Goal: Information Seeking & Learning: Compare options

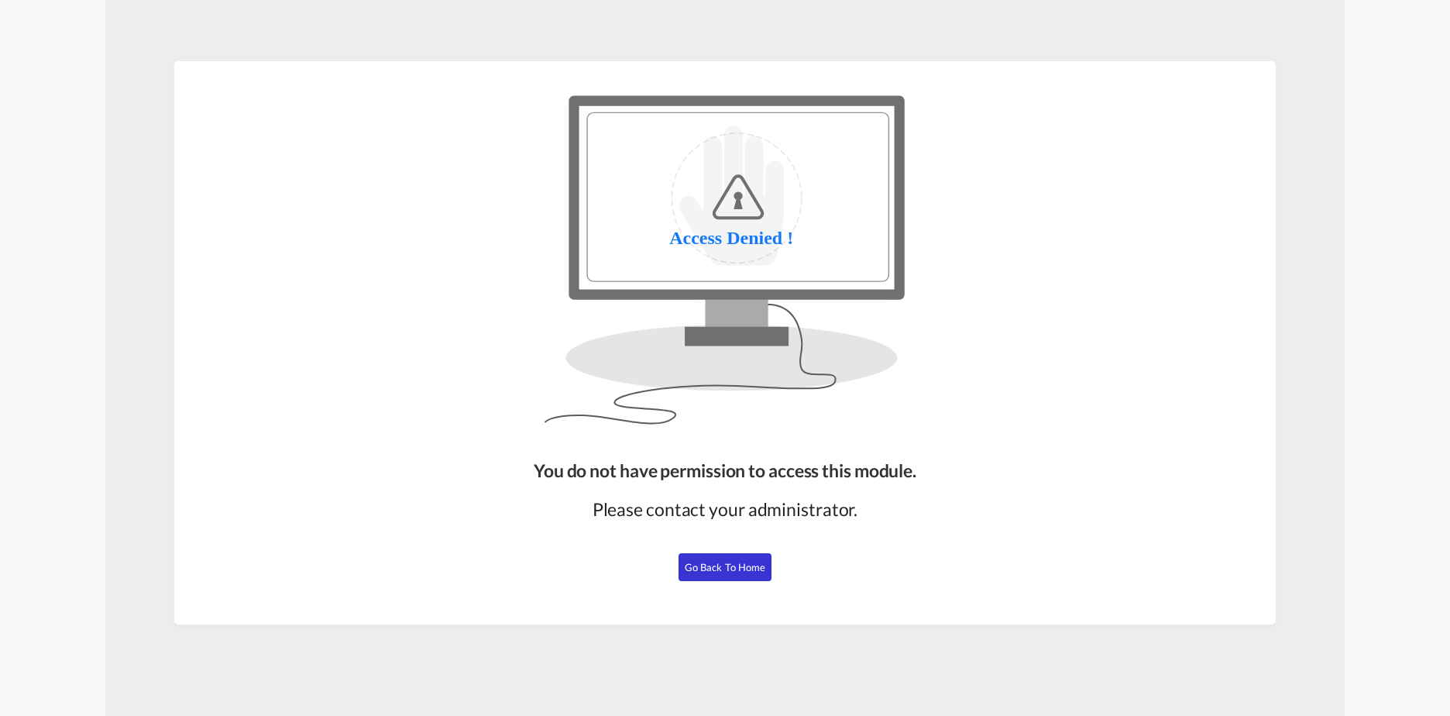
click at [695, 566] on span "Go Back to Home" at bounding box center [725, 567] width 81 height 12
